Goal: Information Seeking & Learning: Learn about a topic

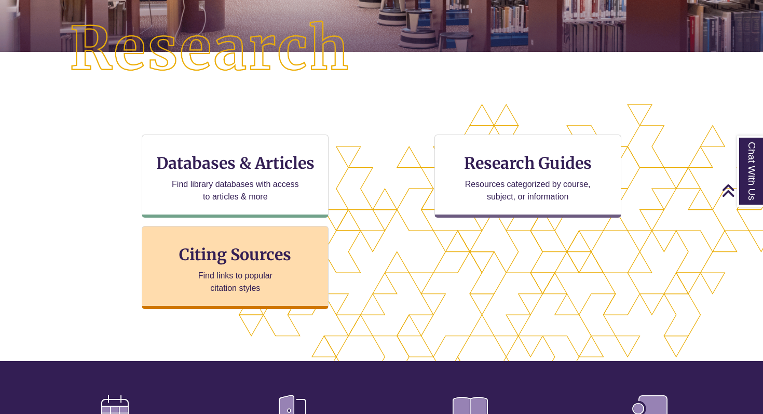
scroll to position [223, 763]
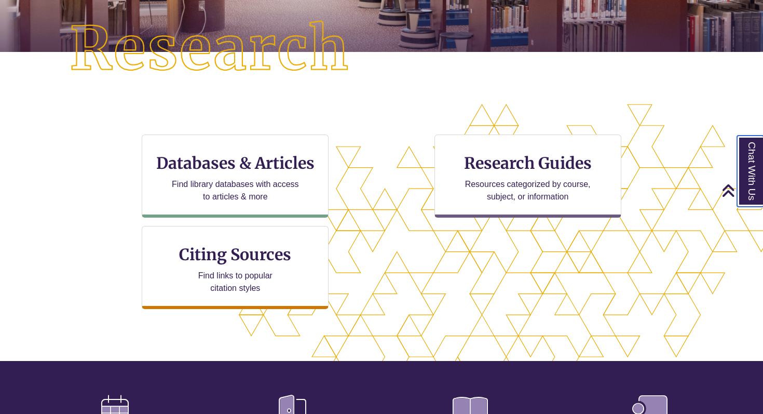
click at [757, 165] on link "Chat With Us" at bounding box center [750, 171] width 26 height 71
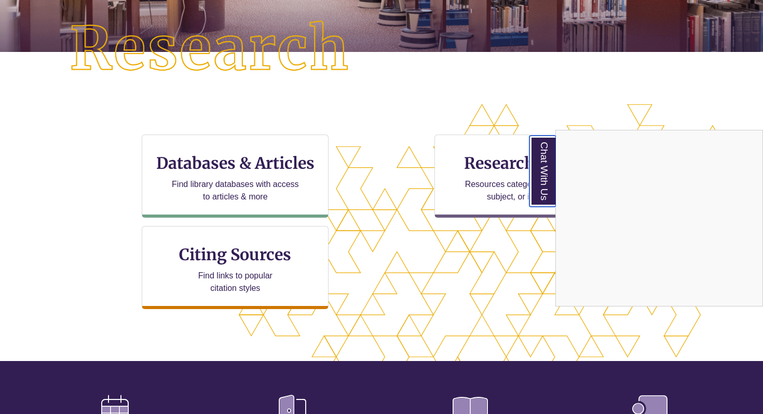
scroll to position [277, 675]
click at [539, 160] on link "Chat With Us" at bounding box center [543, 171] width 26 height 71
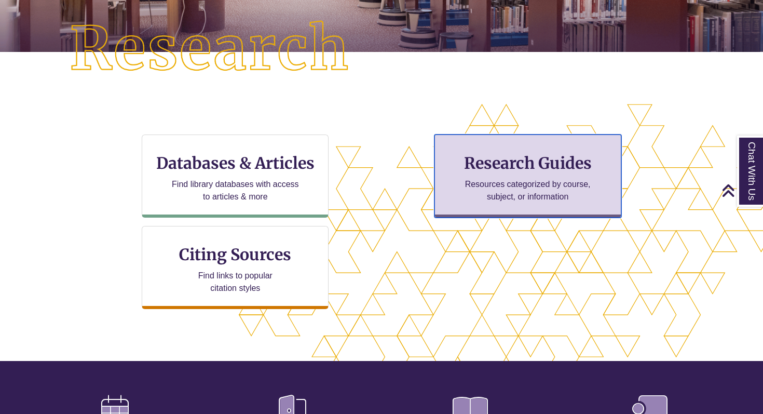
click at [521, 180] on p "Resources categorized by course, subject, or information" at bounding box center [528, 190] width 136 height 25
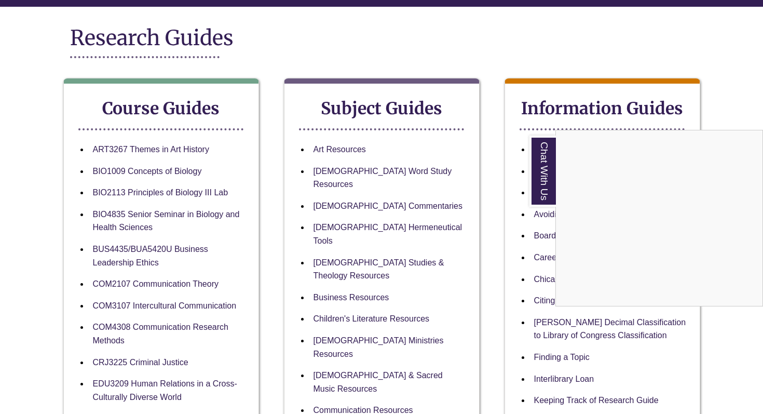
scroll to position [122, 0]
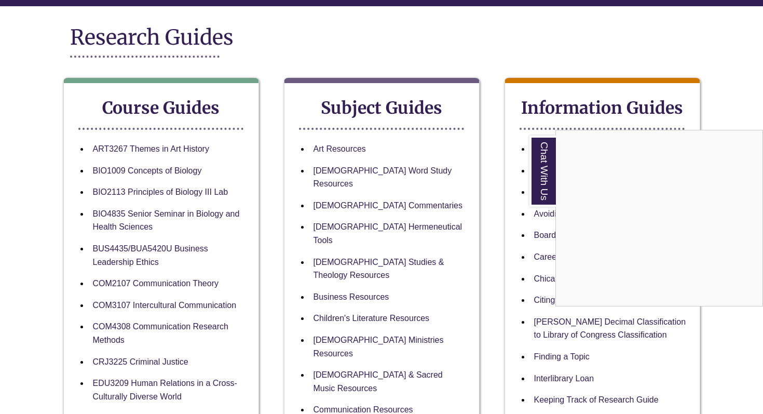
click at [387, 169] on div "Chat With Us" at bounding box center [381, 207] width 763 height 414
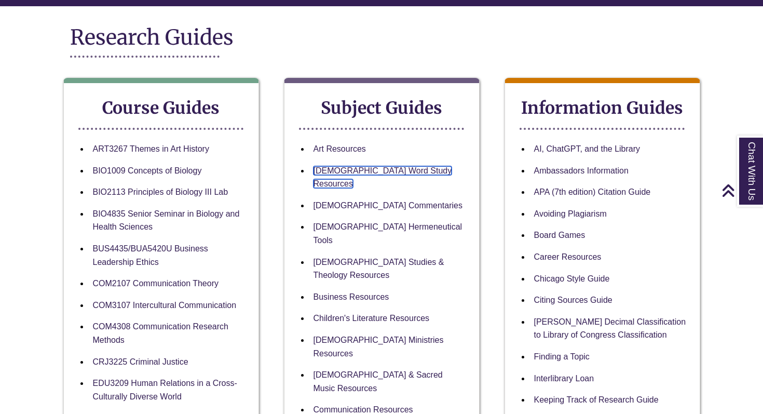
click at [387, 169] on link "[DEMOGRAPHIC_DATA] Word Study Resources" at bounding box center [383, 177] width 139 height 22
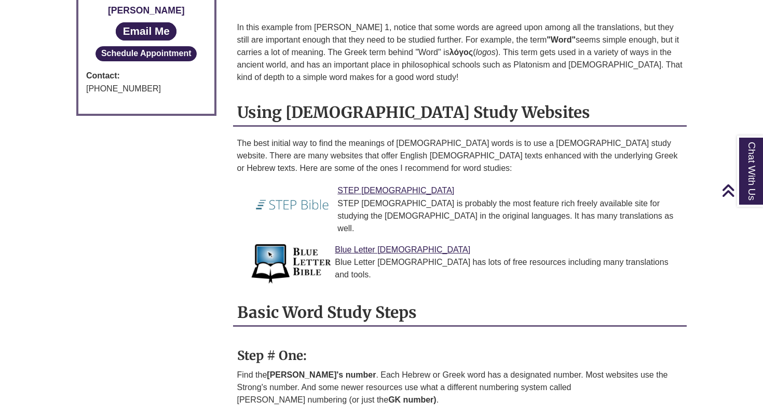
scroll to position [732, 0]
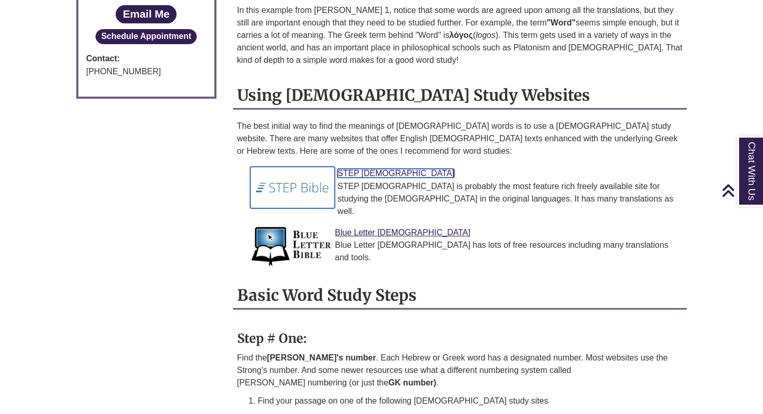
click at [311, 167] on img at bounding box center [292, 188] width 85 height 42
